Goal: Information Seeking & Learning: Learn about a topic

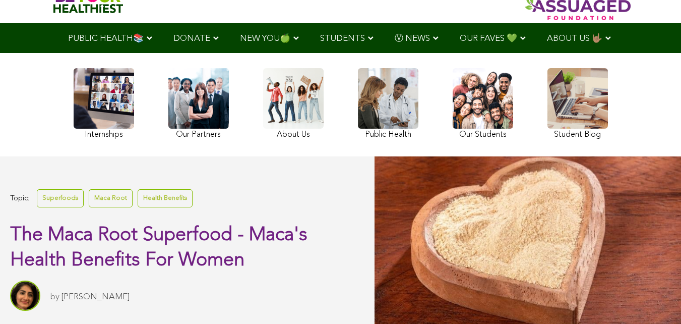
scroll to position [151, 0]
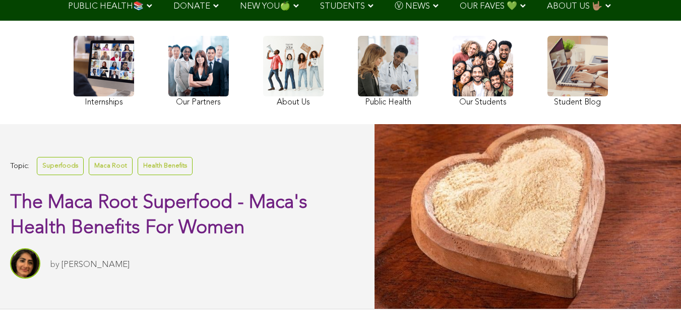
click at [219, 32] on div "Internships Our Partners About Us Public Health Our Students Student Blog" at bounding box center [341, 73] width 544 height 94
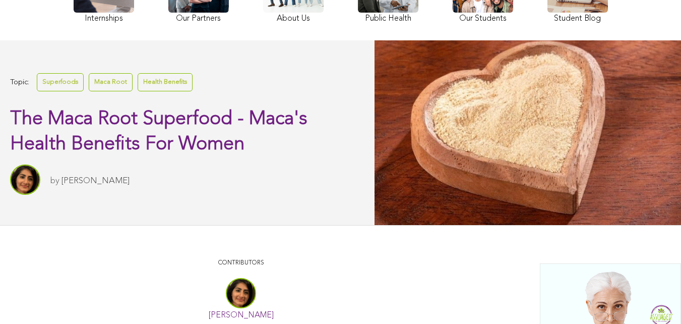
scroll to position [0, 0]
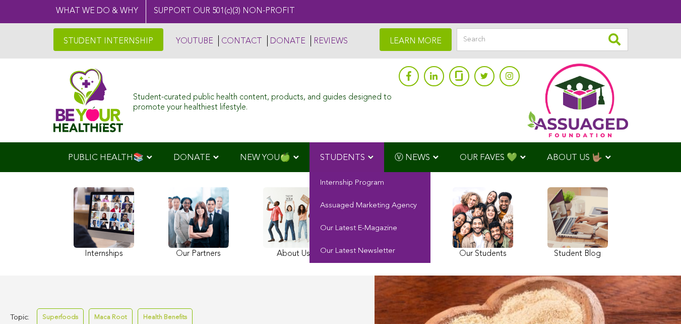
click at [327, 169] on link "STUDENTS" at bounding box center [346, 157] width 75 height 30
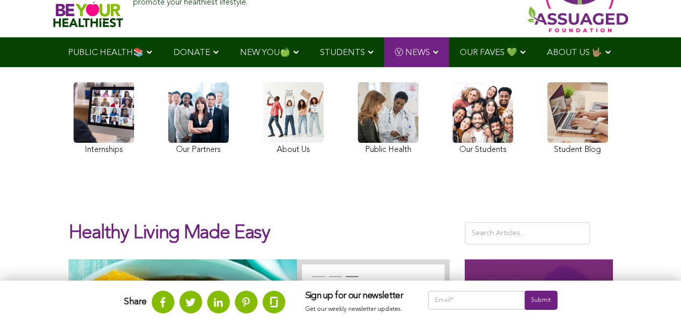
scroll to position [50, 0]
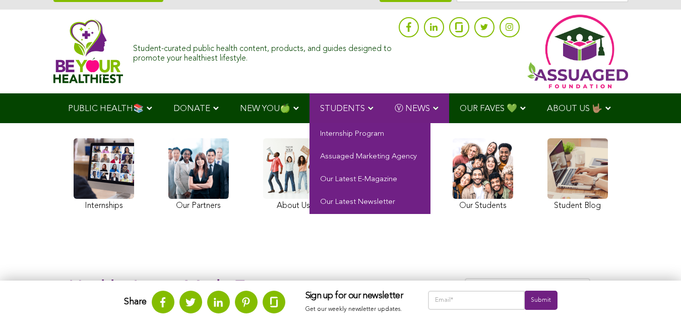
click at [356, 103] on link "STUDENTS" at bounding box center [346, 108] width 75 height 30
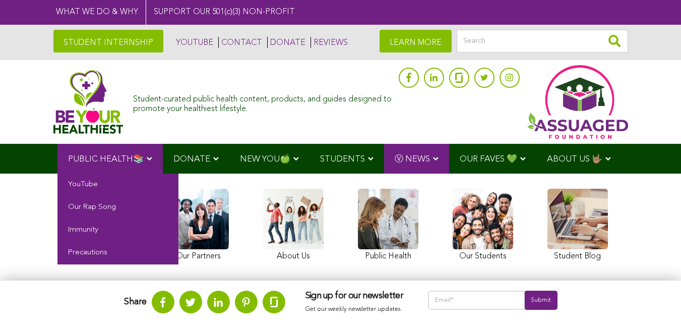
click at [93, 58] on div "STUDENT INTERNSHIP YOUTUBE CONTACT DONATE REVIEWS LEARN MORE" at bounding box center [340, 42] width 574 height 35
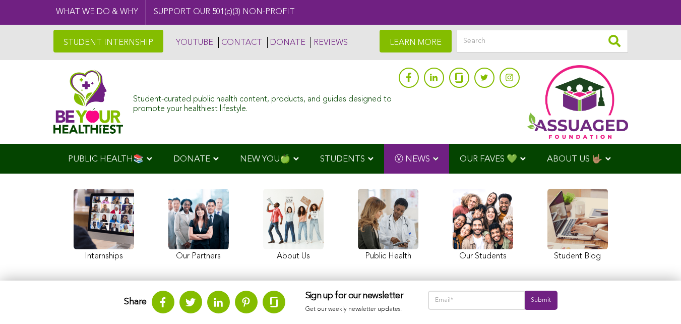
click at [128, 48] on link "STUDENT INTERNSHIP" at bounding box center [108, 41] width 110 height 23
